Goal: Task Accomplishment & Management: Use online tool/utility

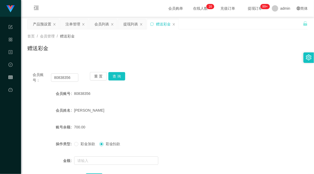
click at [132, 23] on div "提现列表" at bounding box center [130, 24] width 15 height 10
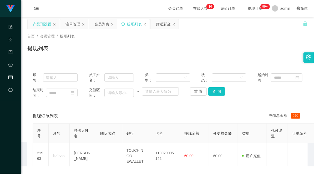
click at [42, 26] on div "产品预设置" at bounding box center [42, 24] width 18 height 10
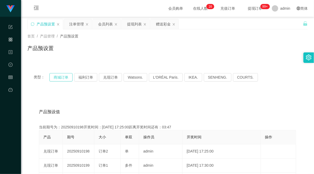
click at [61, 74] on button "商城订单" at bounding box center [60, 77] width 23 height 8
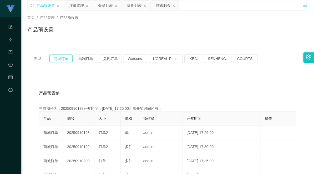
scroll to position [29, 0]
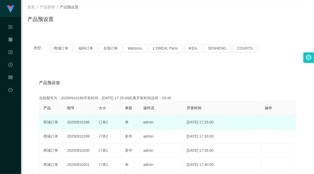
drag, startPoint x: 87, startPoint y: 123, endPoint x: 105, endPoint y: 121, distance: 17.9
click at [102, 122] on tr "商城订单 20250910198 订单2 单 admin [DATE] 17:25:00 编 辑 限制投注" at bounding box center [167, 123] width 257 height 14
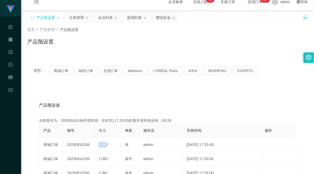
scroll to position [0, 0]
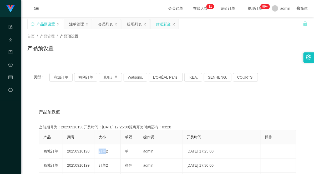
click at [160, 24] on div "赠送彩金" at bounding box center [163, 24] width 15 height 10
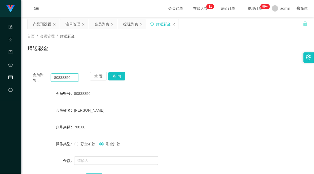
click at [61, 77] on input "80838356" at bounding box center [65, 78] width 28 height 8
paste input "91526943"
type input "91526943"
click at [122, 74] on button "查 询" at bounding box center [116, 76] width 17 height 8
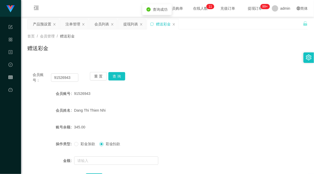
click at [201, 83] on div "会员账号： 91526943 重 置 查 询" at bounding box center [167, 77] width 280 height 11
click at [178, 75] on div "会员账号： 91526943 重 置 查 询" at bounding box center [167, 77] width 280 height 11
click at [117, 76] on button "查 询" at bounding box center [116, 76] width 17 height 8
click at [66, 79] on input "91526943" at bounding box center [65, 78] width 28 height 8
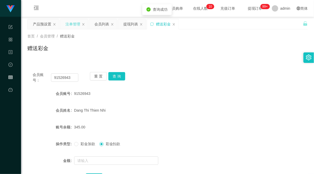
click at [70, 22] on div "注单管理" at bounding box center [72, 24] width 15 height 10
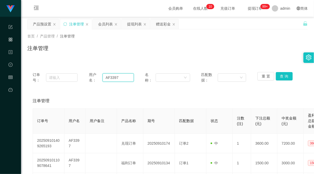
click at [109, 77] on input "AF3397" at bounding box center [117, 78] width 31 height 8
paste input "91526943"
type input "91526943"
click at [280, 77] on button "查 询" at bounding box center [283, 76] width 17 height 8
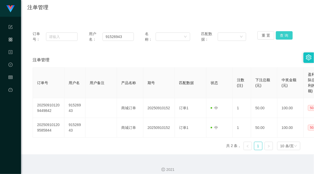
scroll to position [45, 0]
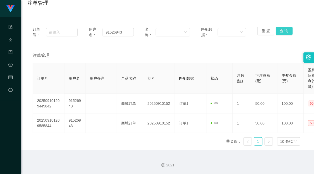
click at [280, 30] on button "查 询" at bounding box center [283, 31] width 17 height 8
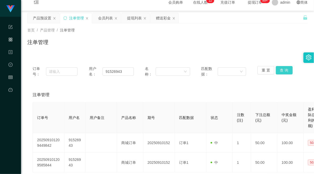
scroll to position [0, 0]
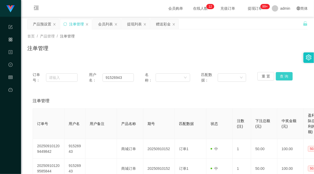
click at [281, 75] on button "查 询" at bounding box center [283, 76] width 17 height 8
click at [245, 55] on div "注单管理" at bounding box center [167, 50] width 280 height 12
click at [117, 76] on input "91526943" at bounding box center [117, 78] width 31 height 8
click at [167, 22] on div "赠送彩金" at bounding box center [163, 24] width 15 height 10
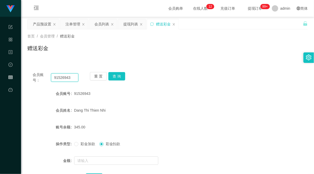
click at [64, 79] on input "91526943" at bounding box center [65, 78] width 28 height 8
click at [118, 77] on button "查 询" at bounding box center [116, 76] width 17 height 8
click at [116, 77] on button "查 询" at bounding box center [116, 76] width 17 height 8
click at [74, 24] on div "注单管理" at bounding box center [72, 24] width 15 height 10
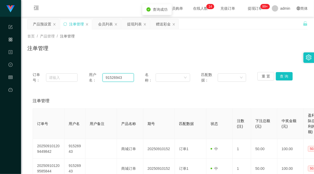
click at [111, 77] on input "91526943" at bounding box center [117, 78] width 31 height 8
click at [284, 76] on button "查 询" at bounding box center [283, 76] width 17 height 8
click at [281, 75] on button "查 询" at bounding box center [283, 76] width 17 height 8
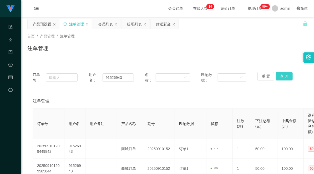
click at [282, 76] on button "查 询" at bounding box center [283, 76] width 17 height 8
click at [282, 77] on button "查 询" at bounding box center [283, 76] width 17 height 8
click at [284, 80] on button "查 询" at bounding box center [283, 76] width 17 height 8
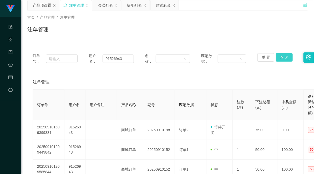
scroll to position [29, 0]
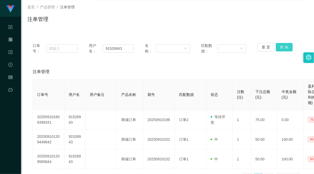
click at [281, 45] on button "查 询" at bounding box center [283, 47] width 17 height 8
click at [278, 45] on button "查 询" at bounding box center [283, 47] width 17 height 8
click at [280, 46] on button "查 询" at bounding box center [283, 47] width 17 height 8
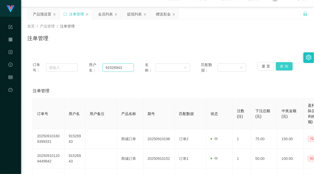
scroll to position [0, 0]
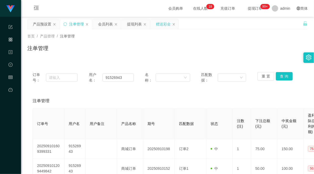
click at [161, 24] on div "赠送彩金" at bounding box center [163, 24] width 15 height 10
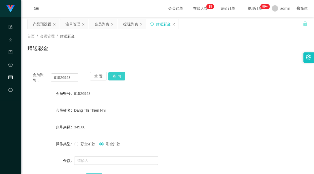
click at [116, 76] on button "查 询" at bounding box center [116, 76] width 17 height 8
drag, startPoint x: 201, startPoint y: 75, endPoint x: 230, endPoint y: 50, distance: 38.3
click at [204, 73] on div "会员账号： 91526943 重 置 查 询" at bounding box center [167, 77] width 280 height 11
click at [161, 71] on div "会员账号： 91526943 重 置 查 询 会员账号 91526943 会员姓名 [PERSON_NAME] Thien Nhi 账号余额 420.00 操…" at bounding box center [167, 131] width 280 height 128
click at [117, 77] on button "查 询" at bounding box center [116, 76] width 17 height 8
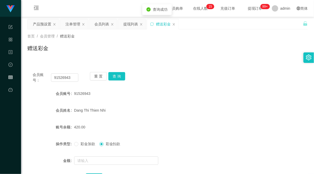
click at [171, 87] on div "会员账号： 91526943 重 置 查 询 会员账号 91526943 会员姓名 [PERSON_NAME] Thien Nhi 账号余额 420.00 操…" at bounding box center [167, 131] width 280 height 128
click at [117, 77] on button "查 询" at bounding box center [116, 76] width 17 height 8
click at [115, 75] on button "查 询" at bounding box center [116, 76] width 17 height 8
click at [117, 78] on button "查 询" at bounding box center [116, 76] width 17 height 8
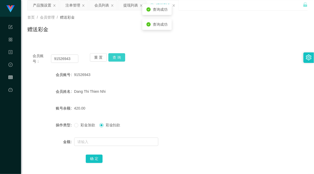
scroll to position [29, 0]
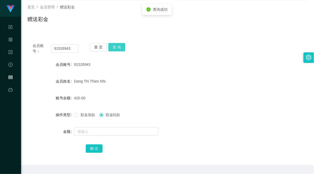
click at [119, 45] on button "查 询" at bounding box center [116, 47] width 17 height 8
click at [149, 60] on div "91526943" at bounding box center [155, 64] width 163 height 11
click at [118, 48] on button "查 询" at bounding box center [116, 47] width 17 height 8
click at [202, 54] on div "会员账号： 91526943 重 置 查 询 会员账号 91526943 会员姓名 [PERSON_NAME] Thien Nhi 账号余额 420.00 操…" at bounding box center [167, 102] width 280 height 128
click at [117, 44] on button "查 询" at bounding box center [116, 47] width 17 height 8
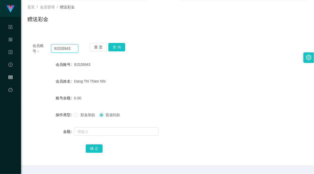
click at [63, 49] on input "91526943" at bounding box center [65, 48] width 28 height 8
paste input "Mfig99"
type input "Mfig99"
click at [113, 48] on button "查 询" at bounding box center [116, 47] width 17 height 8
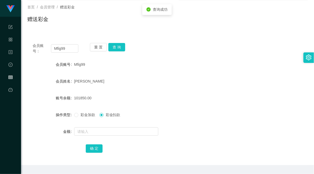
click at [190, 69] on div "Mfig99" at bounding box center [155, 64] width 163 height 11
